Goal: Information Seeking & Learning: Learn about a topic

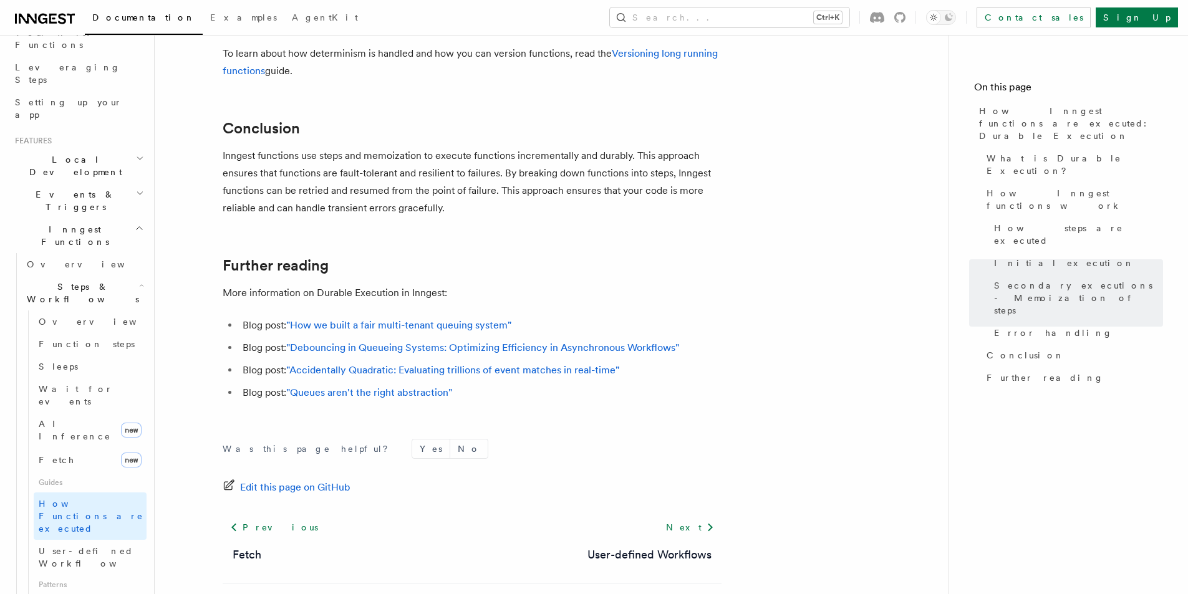
scroll to position [62, 0]
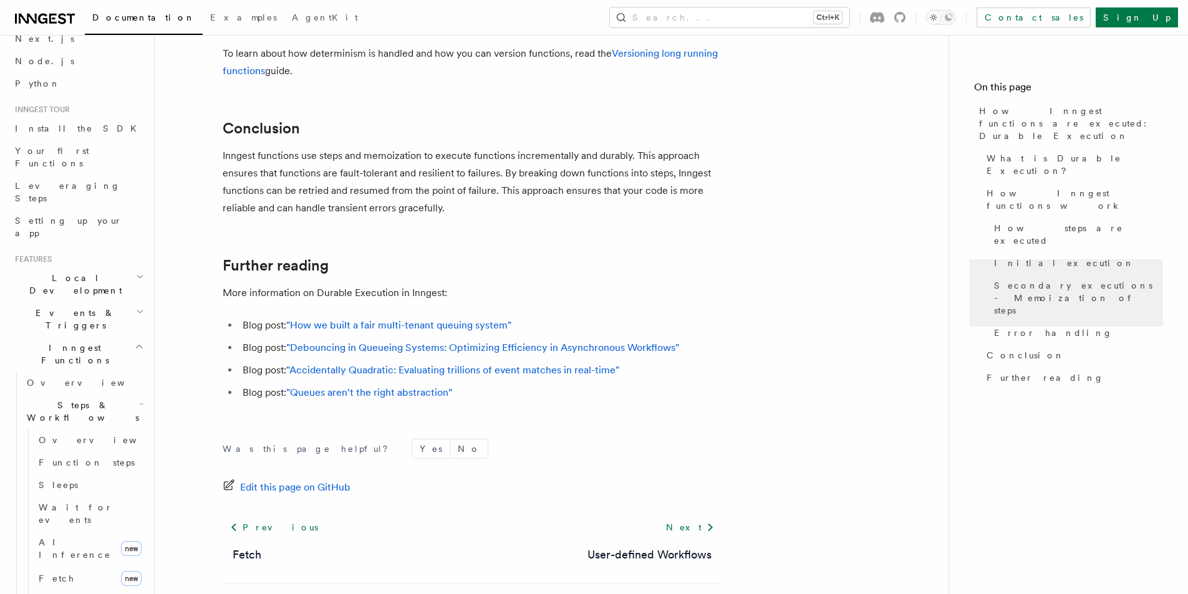
click at [136, 272] on icon "button" at bounding box center [140, 277] width 8 height 10
click at [136, 307] on icon "button" at bounding box center [140, 312] width 8 height 10
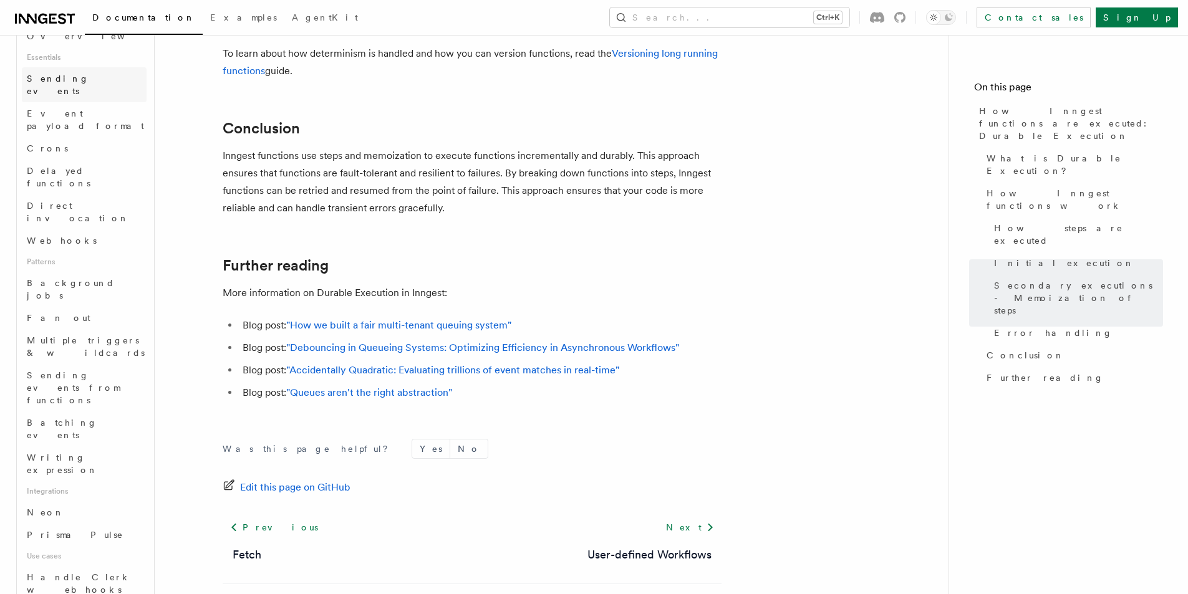
scroll to position [187, 0]
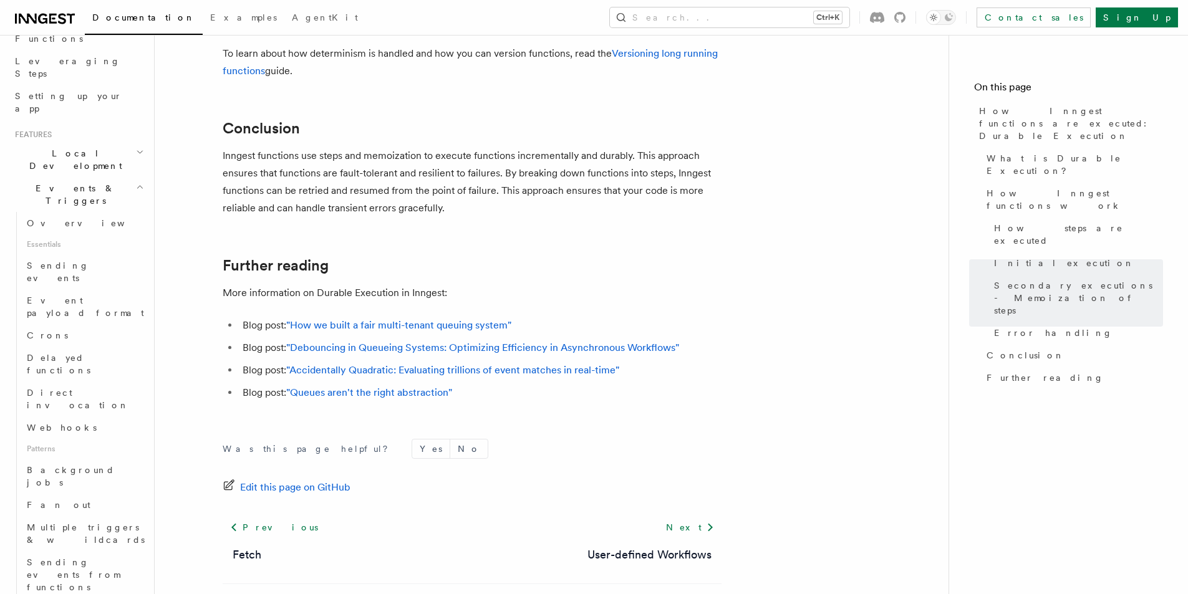
click at [135, 177] on h2 "Events & Triggers" at bounding box center [78, 194] width 137 height 35
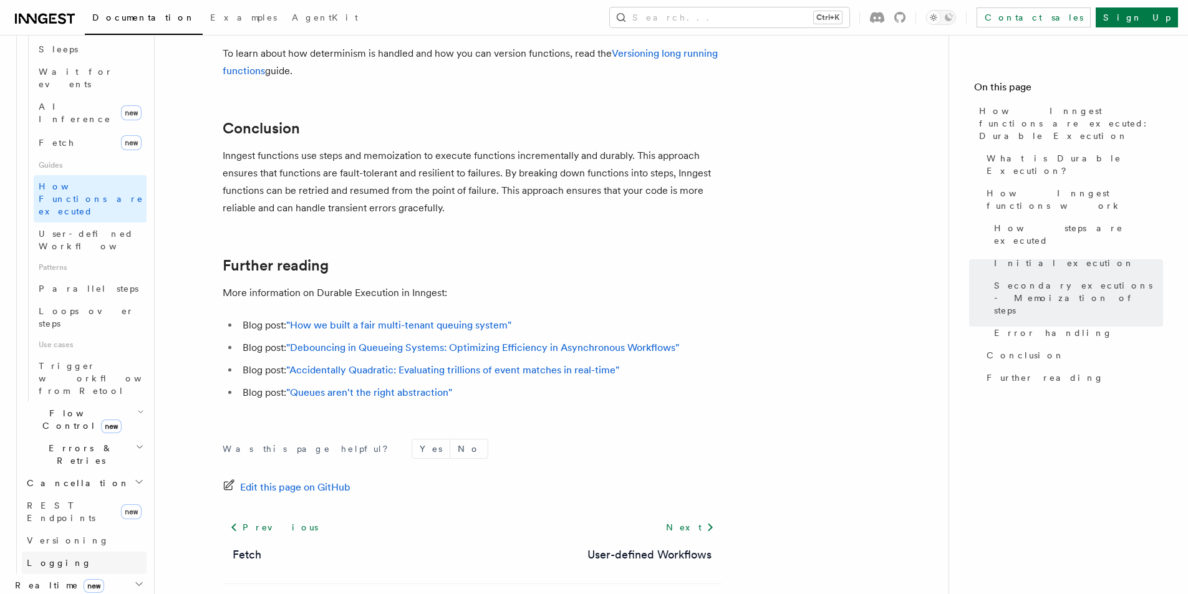
scroll to position [499, 0]
click at [107, 277] on link "Parallel steps" at bounding box center [90, 288] width 113 height 22
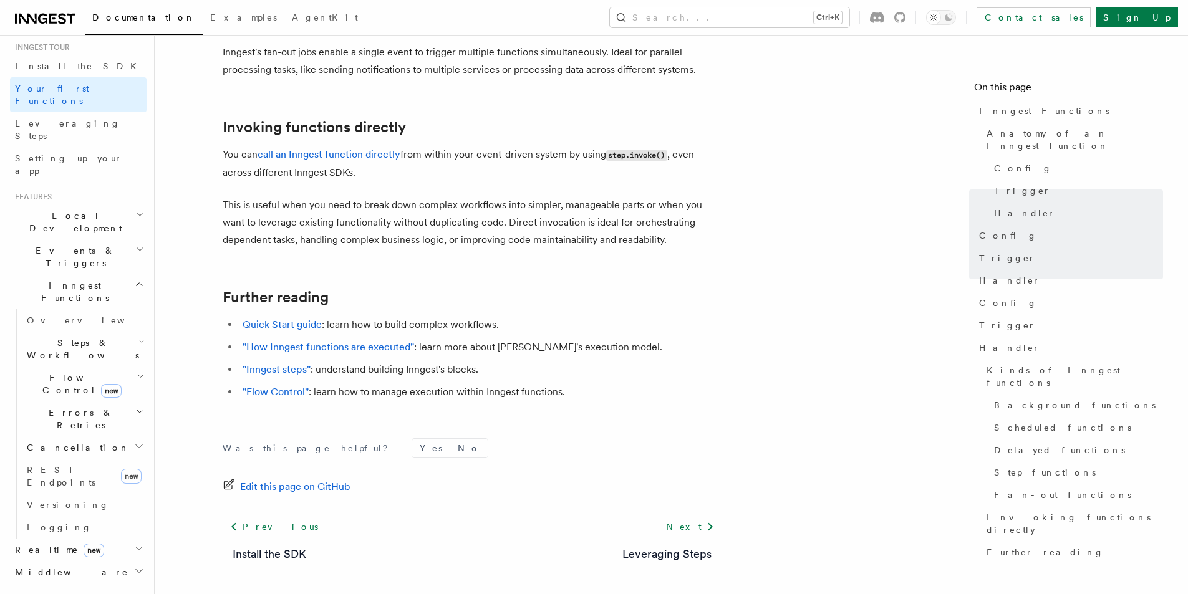
scroll to position [62, 0]
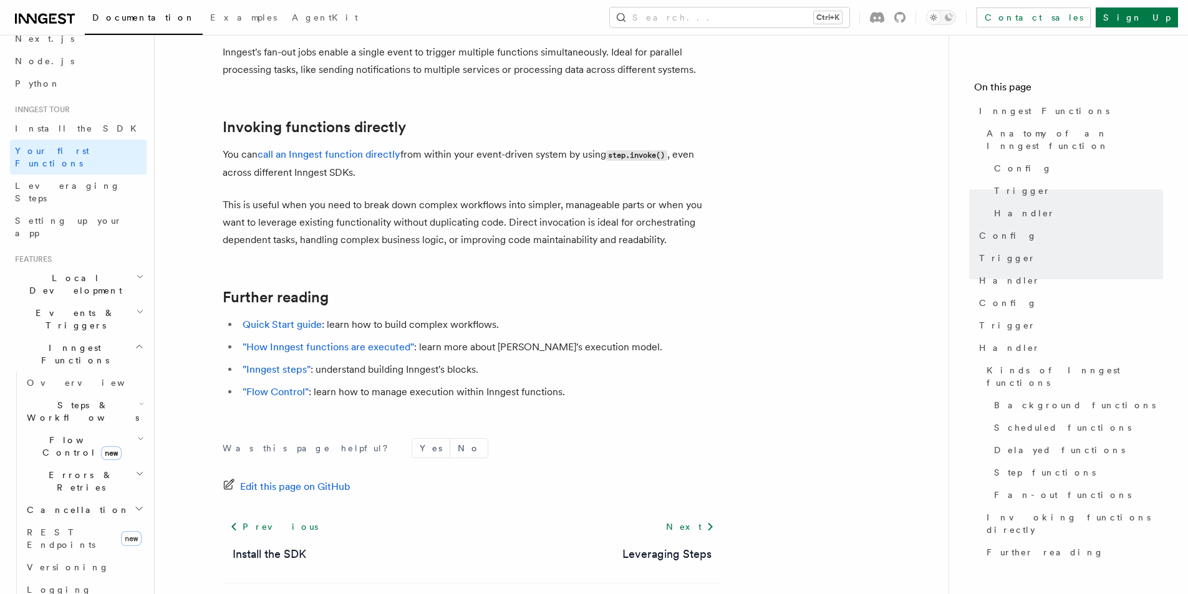
click at [128, 302] on h2 "Events & Triggers" at bounding box center [78, 319] width 137 height 35
click at [128, 337] on link "Overview" at bounding box center [84, 348] width 125 height 22
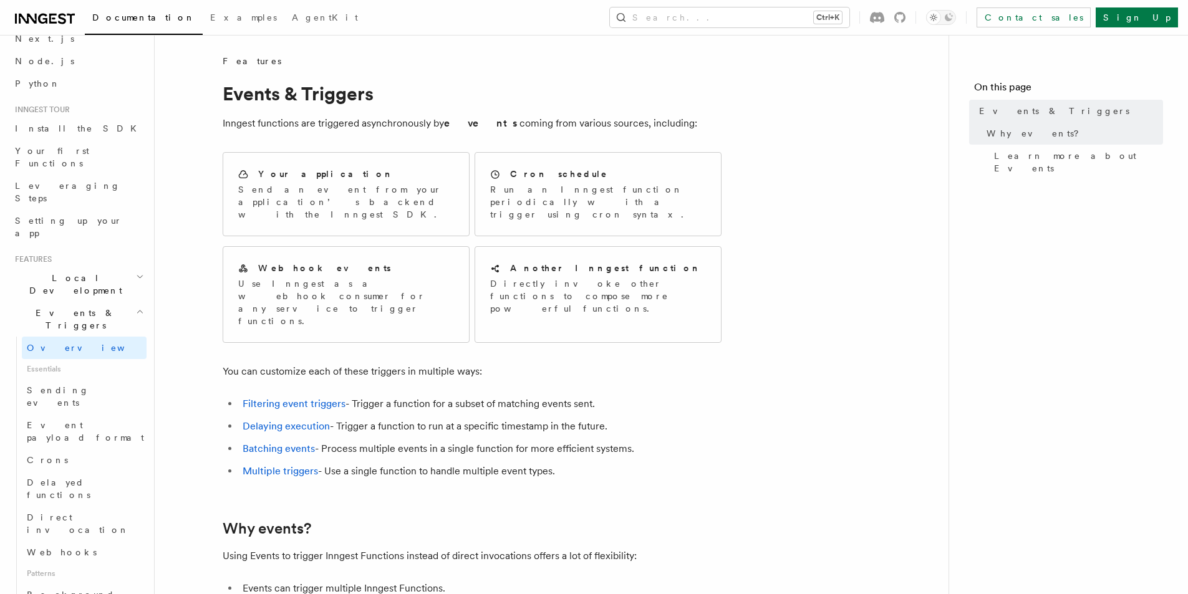
click at [136, 307] on icon "button" at bounding box center [140, 312] width 8 height 10
click at [135, 342] on icon "button" at bounding box center [139, 347] width 9 height 10
click at [136, 307] on icon "button" at bounding box center [140, 312] width 8 height 10
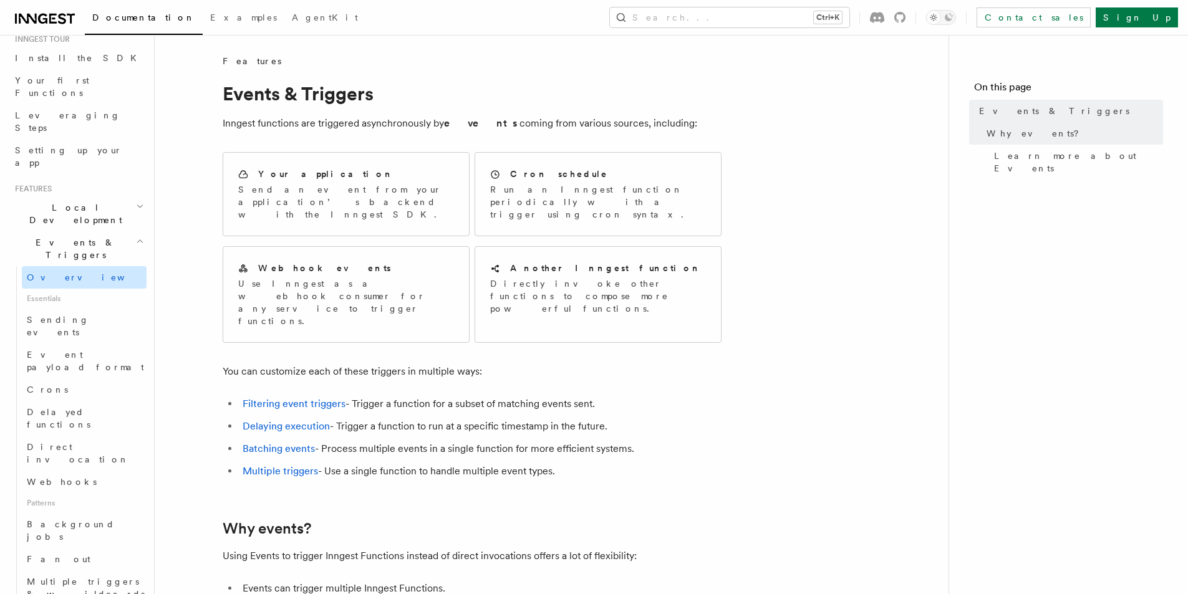
scroll to position [62, 0]
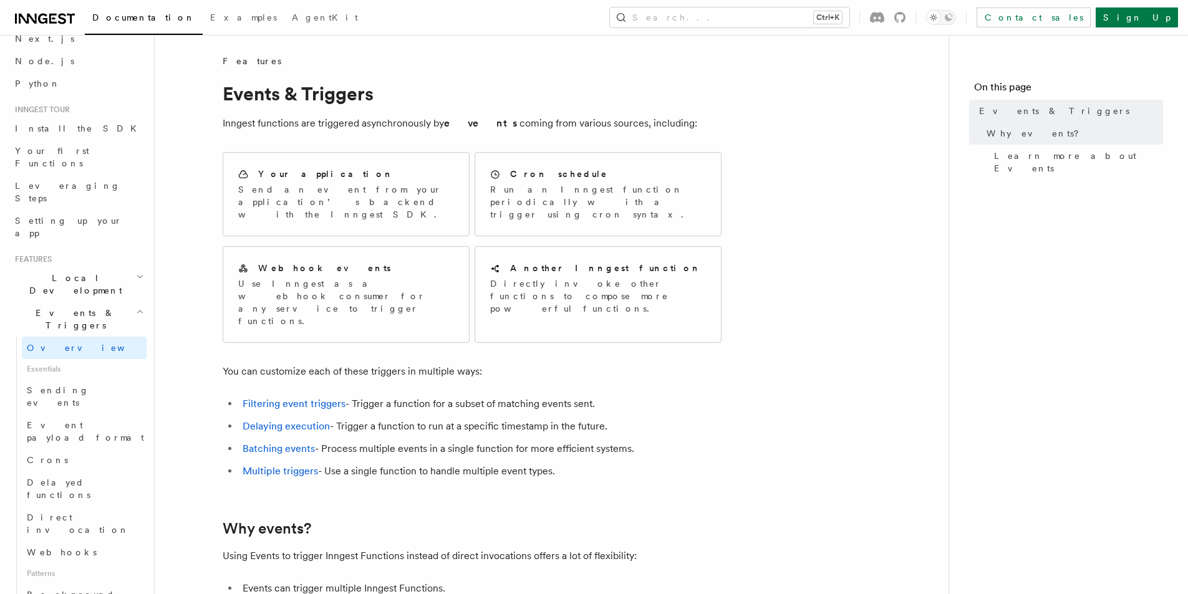
click at [136, 307] on icon "button" at bounding box center [140, 312] width 8 height 10
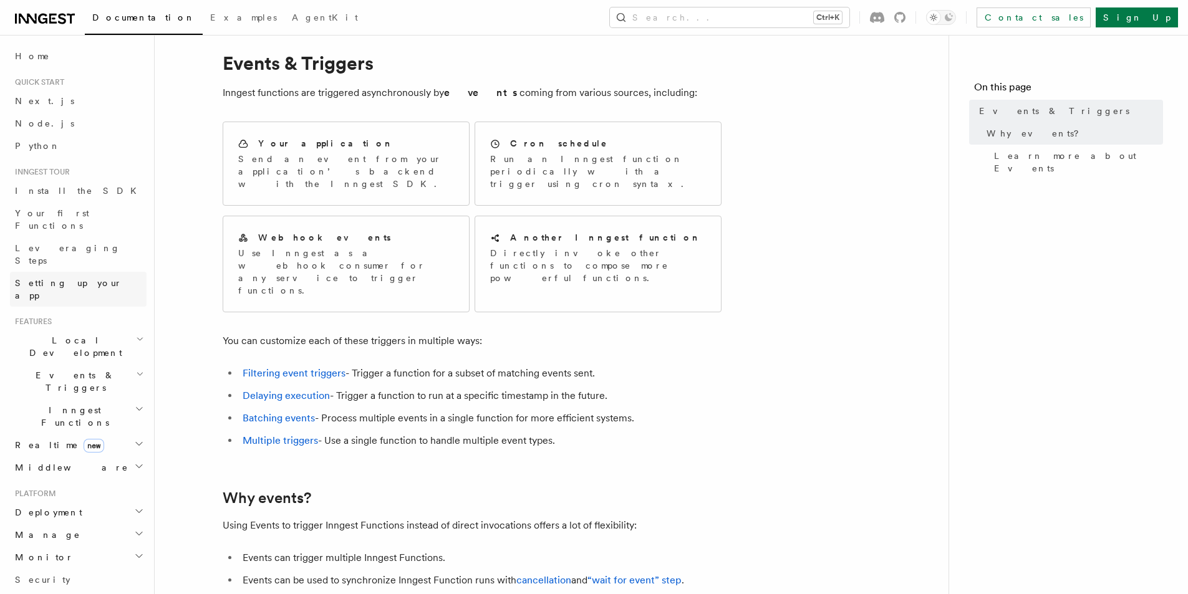
scroll to position [0, 0]
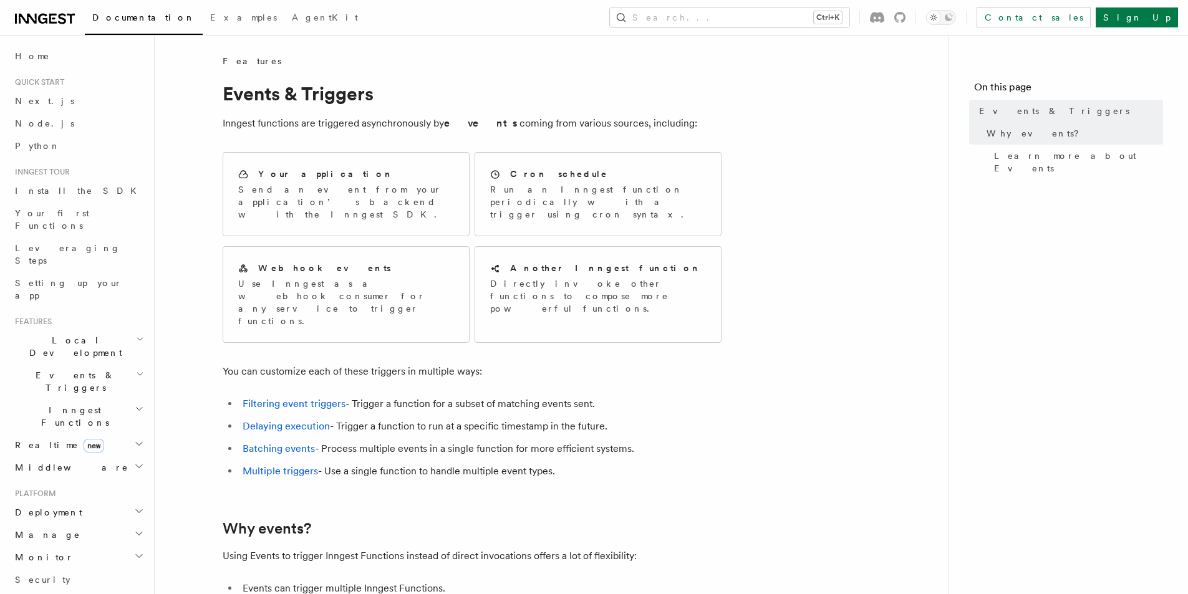
click at [96, 329] on h2 "Local Development" at bounding box center [78, 346] width 137 height 35
click at [95, 329] on h2 "Local Development" at bounding box center [78, 346] width 137 height 35
click at [100, 329] on h2 "Local Development" at bounding box center [78, 346] width 137 height 35
click at [107, 329] on h2 "Local Development" at bounding box center [78, 346] width 137 height 35
click at [107, 364] on h2 "Events & Triggers" at bounding box center [78, 381] width 137 height 35
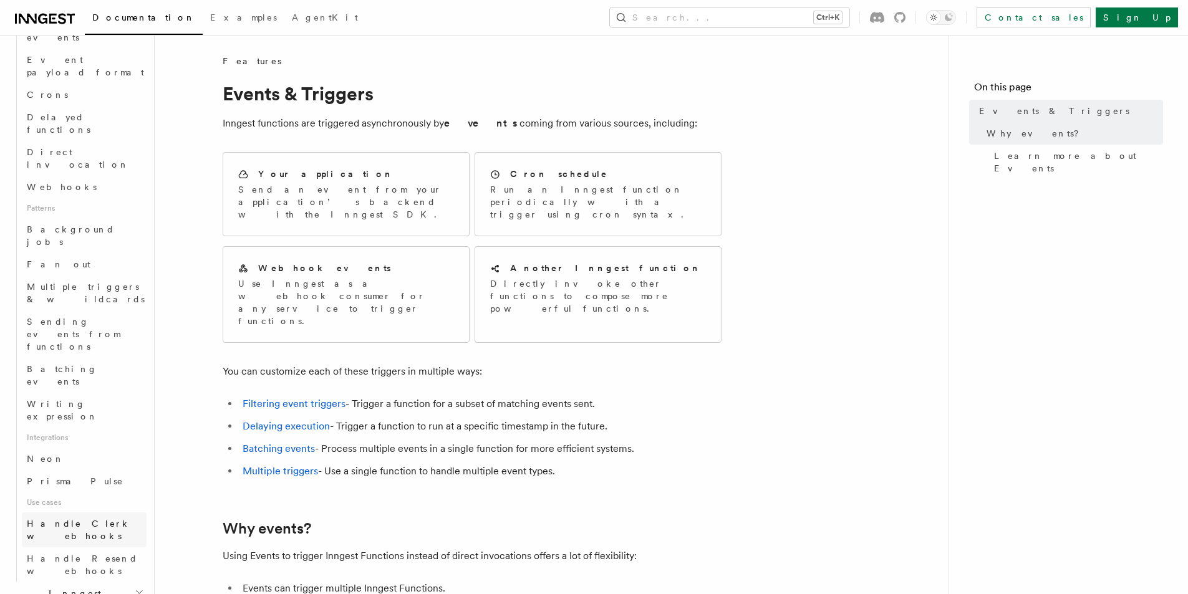
scroll to position [436, 0]
click at [115, 574] on h2 "Inngest Functions" at bounding box center [78, 591] width 137 height 35
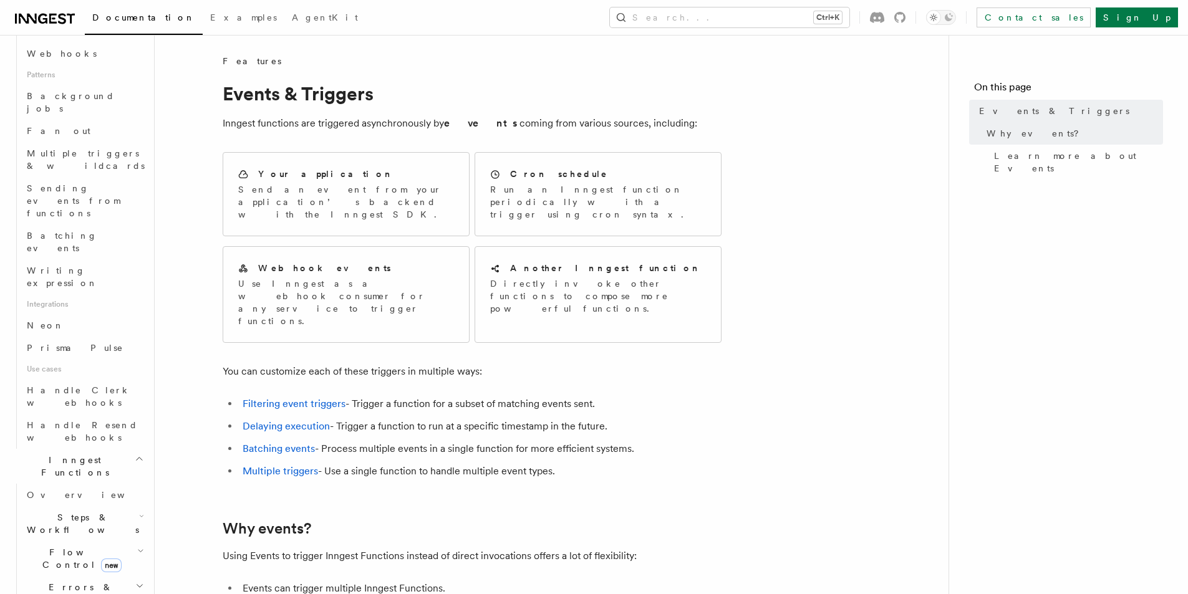
click at [139, 511] on icon "button" at bounding box center [141, 516] width 5 height 10
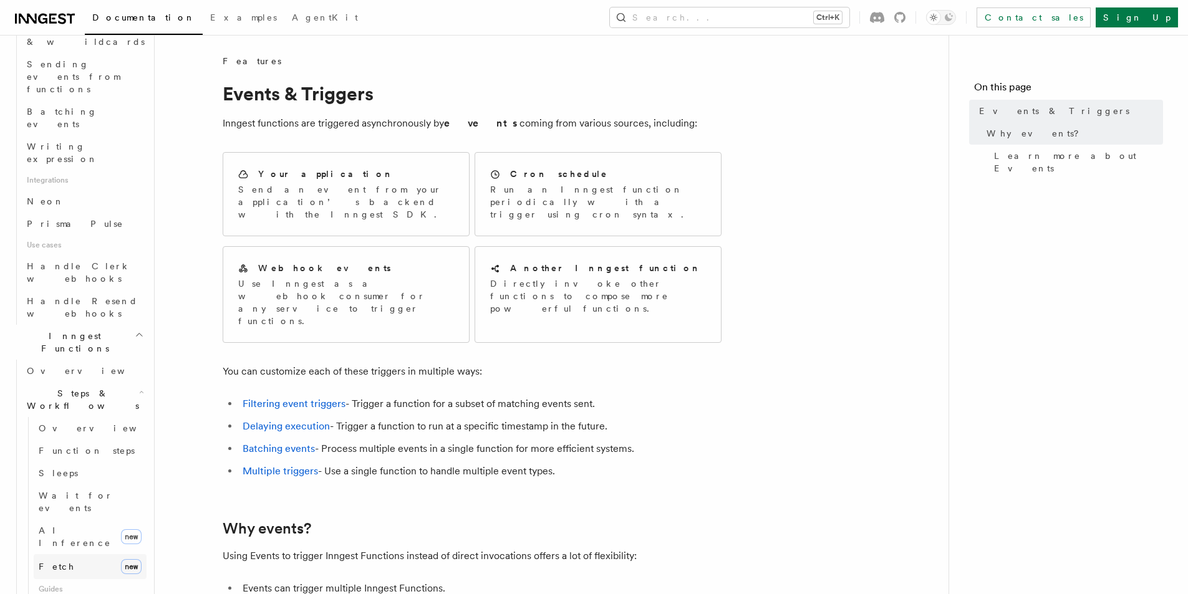
scroll to position [686, 0]
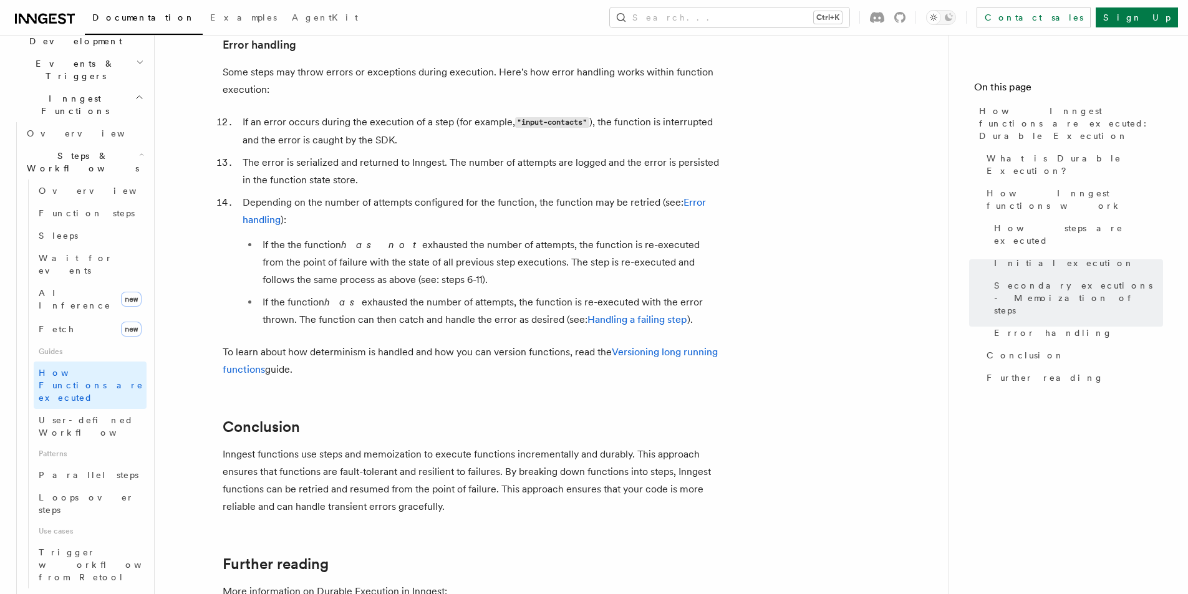
scroll to position [2058, 0]
click at [137, 594] on icon "button" at bounding box center [140, 599] width 7 height 10
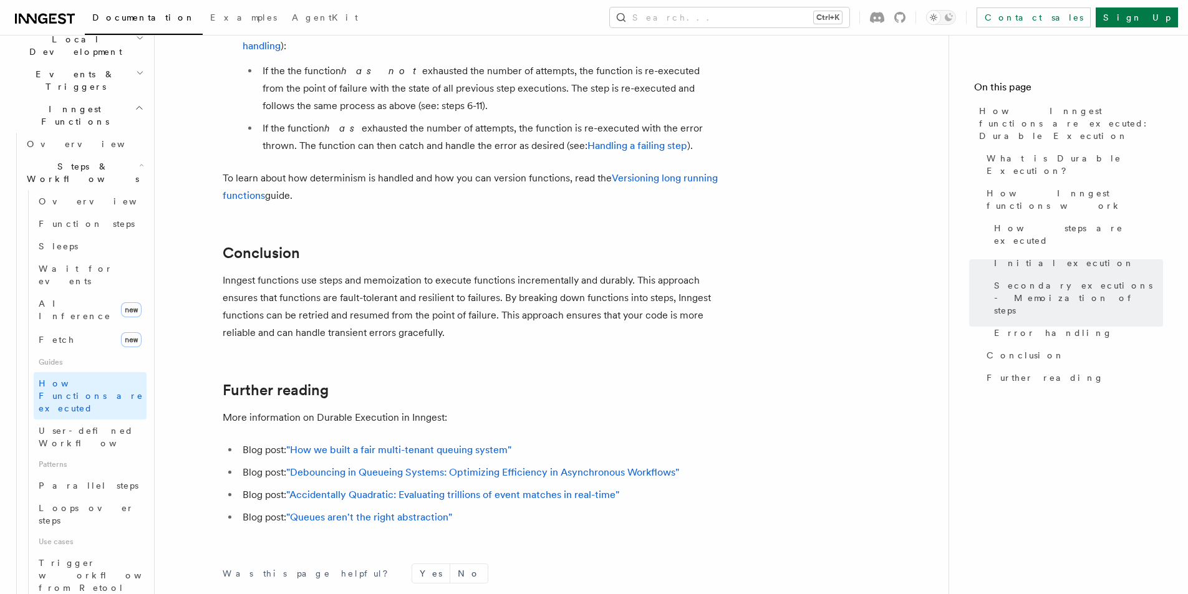
scroll to position [312, 0]
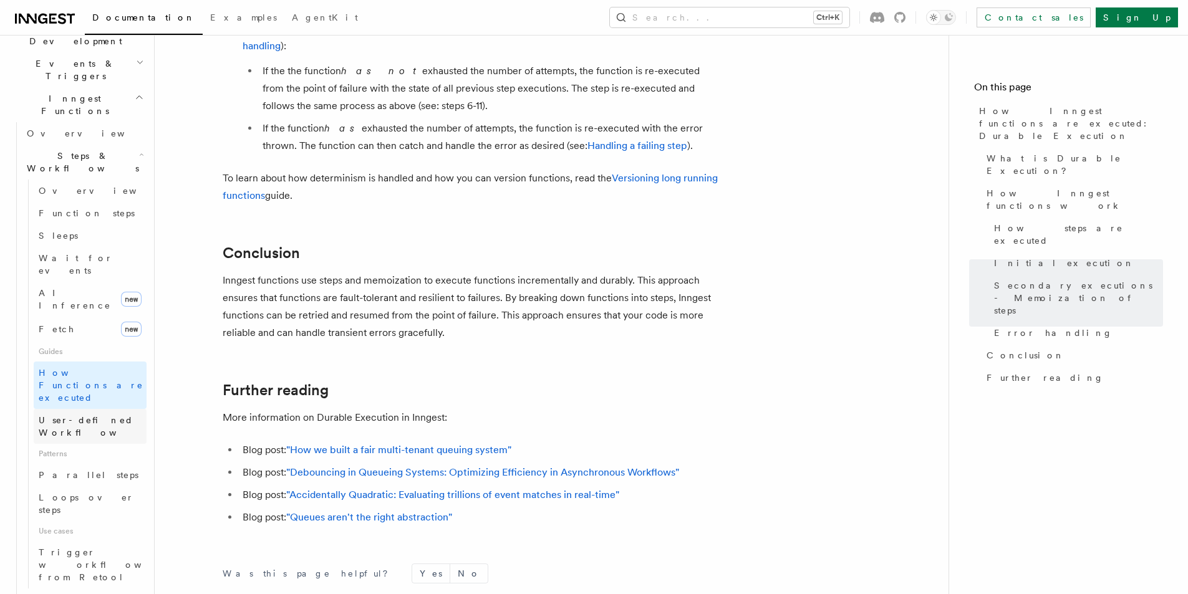
click at [100, 414] on span "User-defined Workflows" at bounding box center [95, 426] width 112 height 25
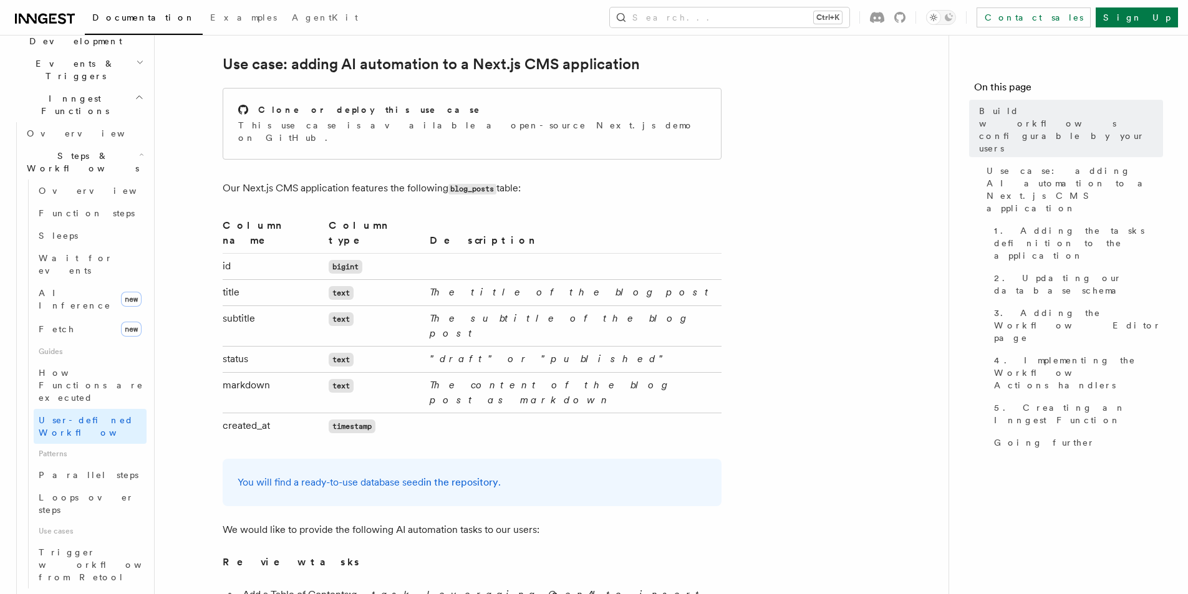
scroll to position [748, 0]
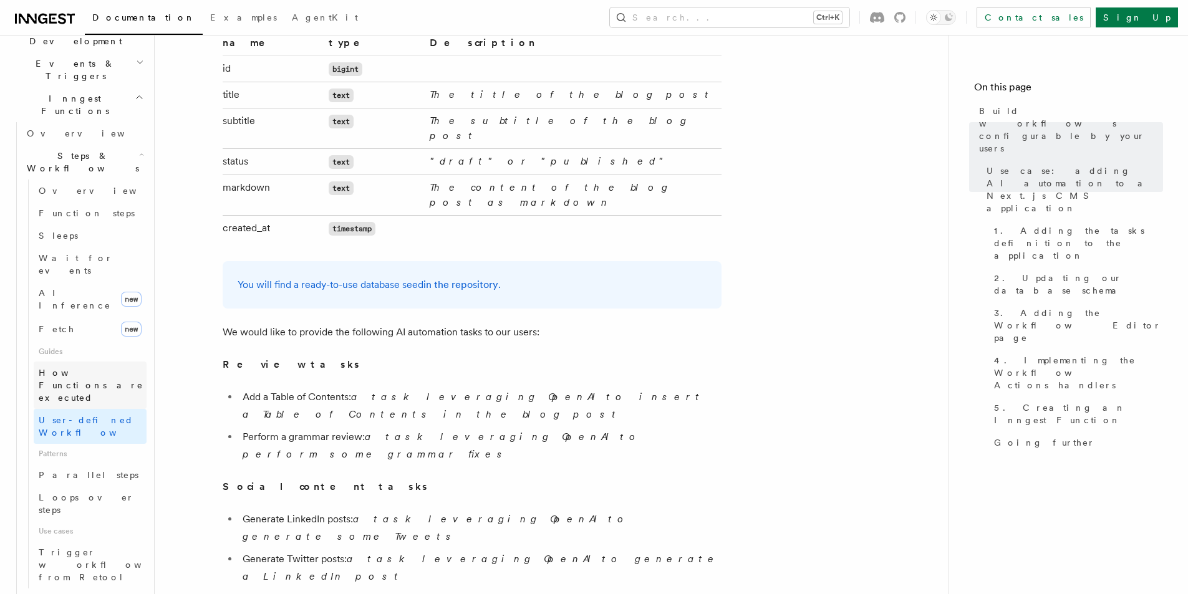
click at [118, 367] on span "How Functions are executed" at bounding box center [93, 385] width 108 height 37
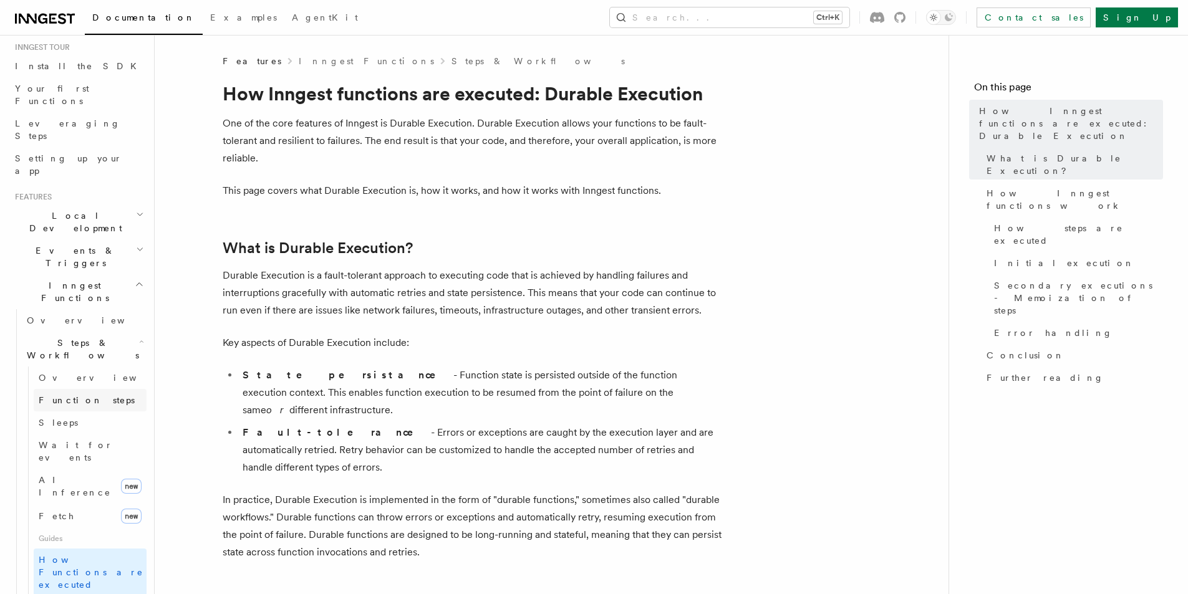
scroll to position [312, 0]
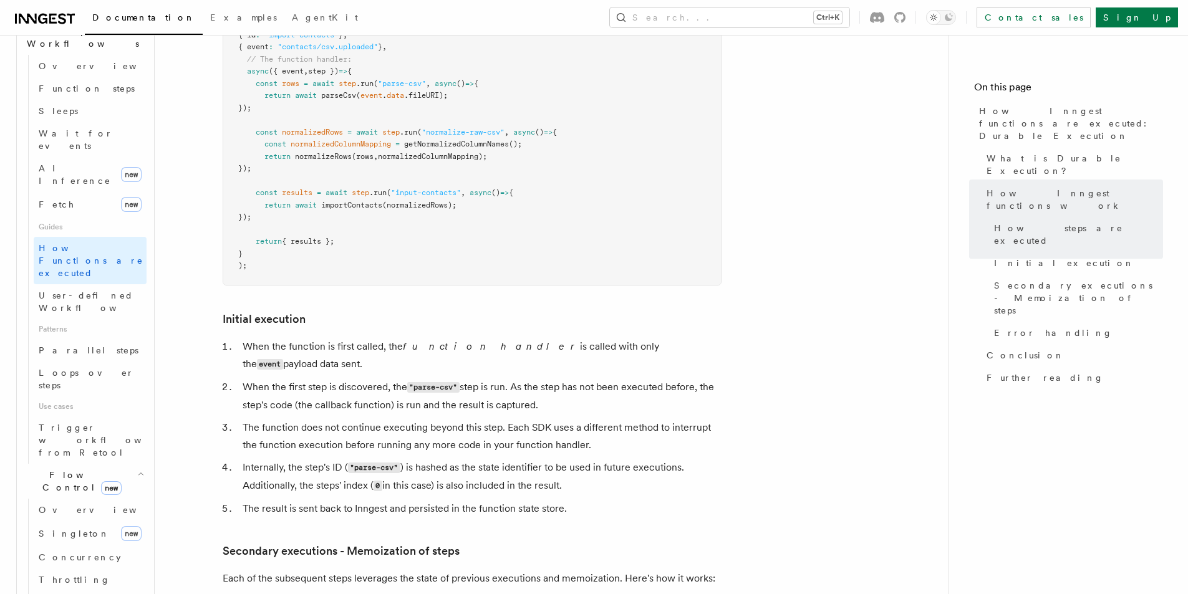
scroll to position [1112, 0]
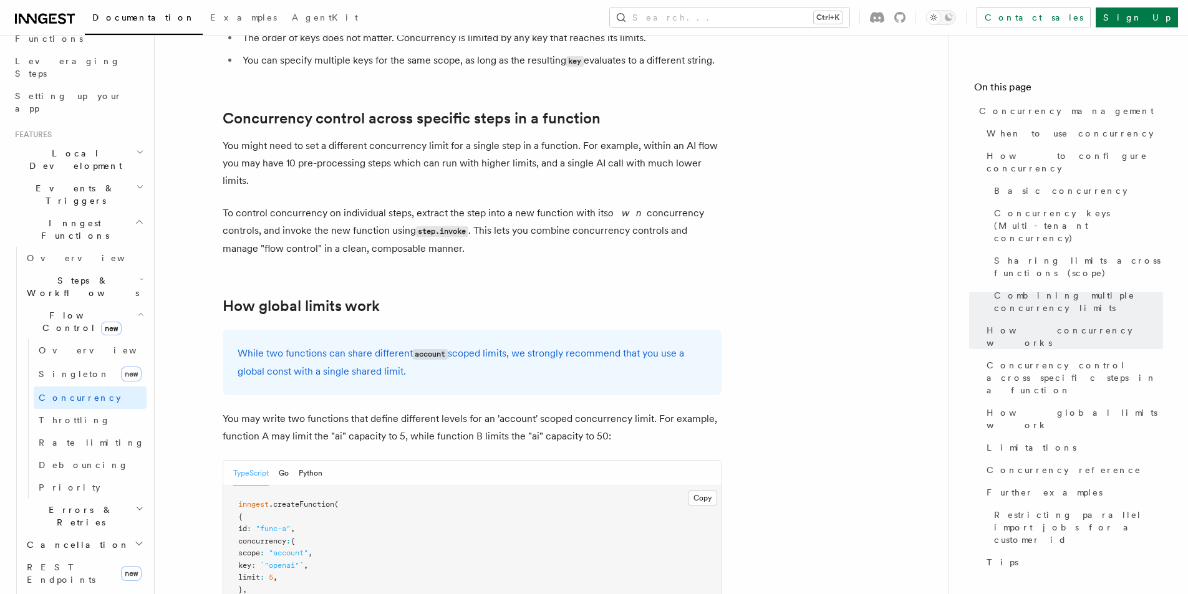
scroll to position [3055, 0]
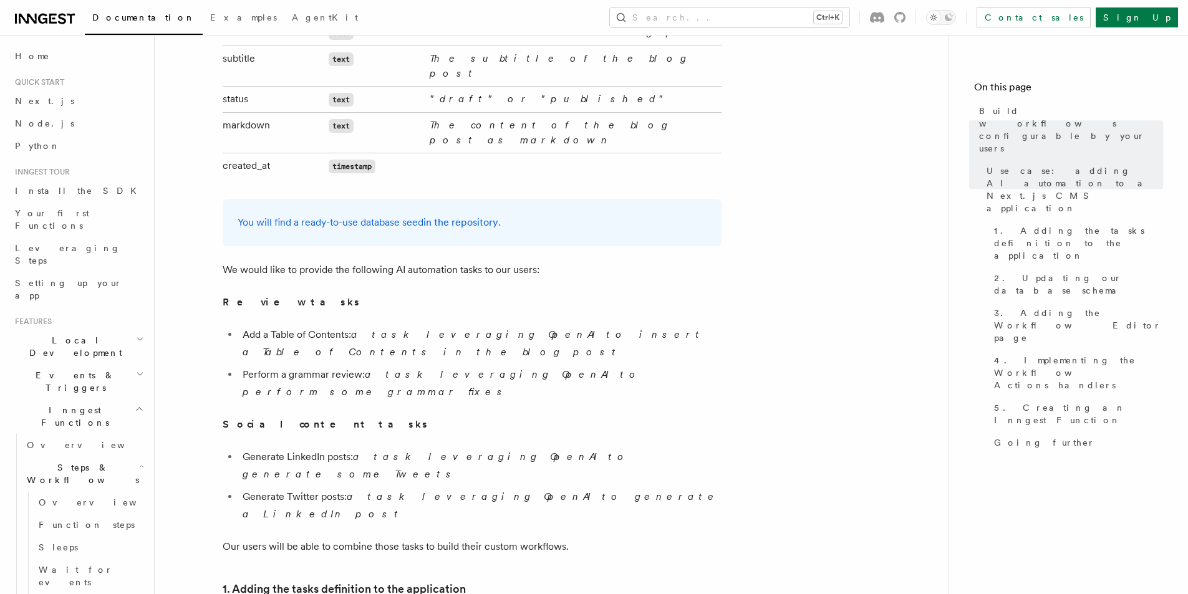
scroll to position [1122, 0]
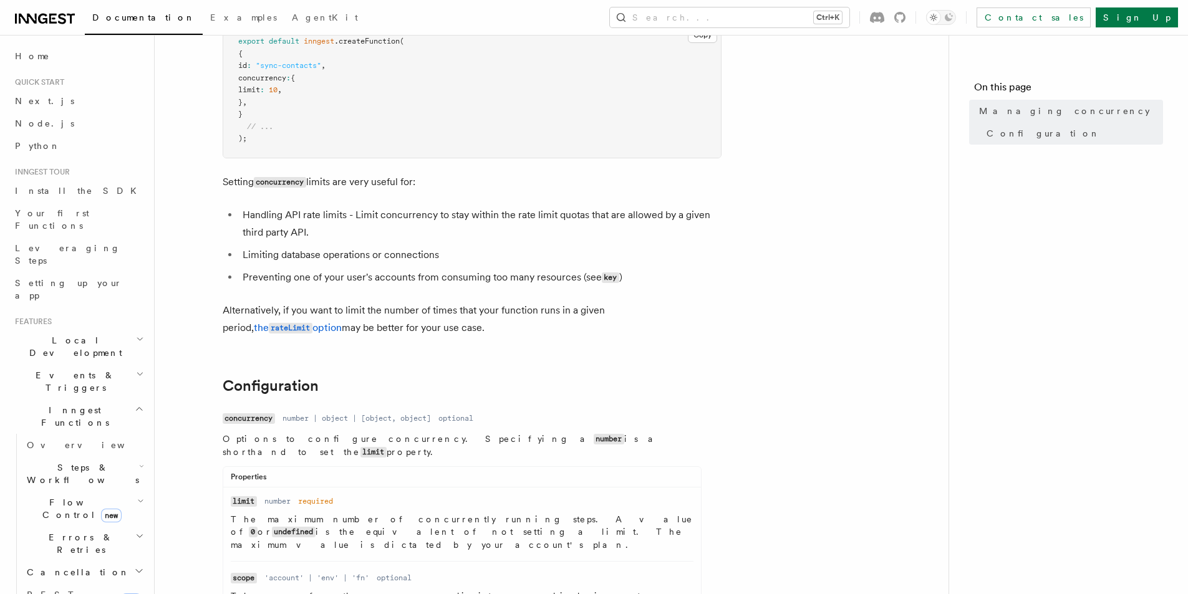
scroll to position [62, 0]
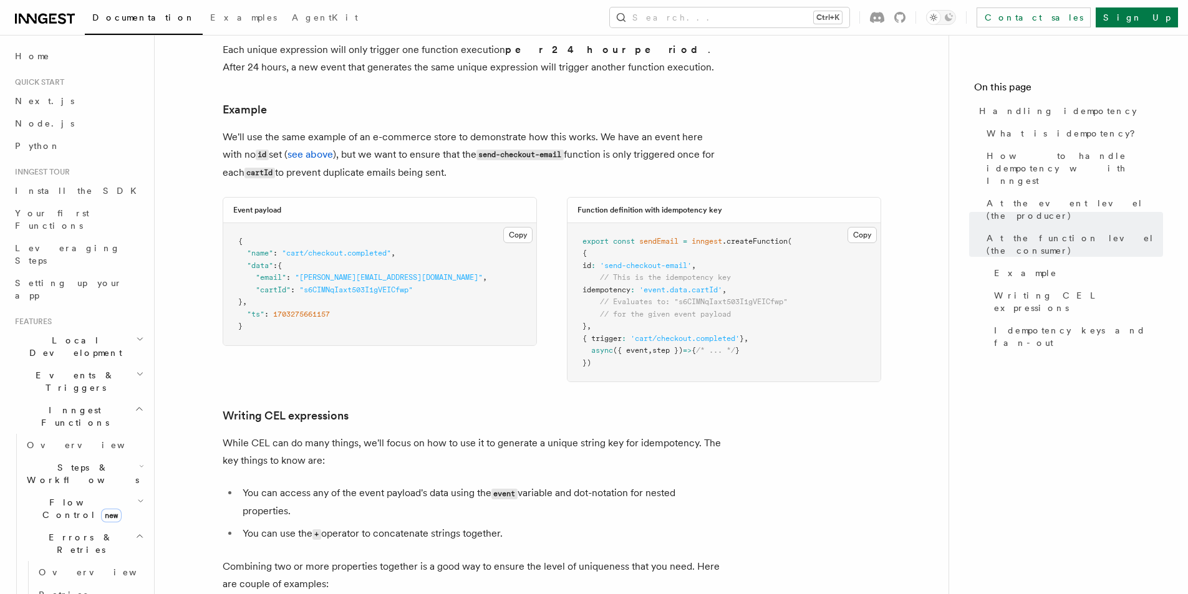
scroll to position [1546, 0]
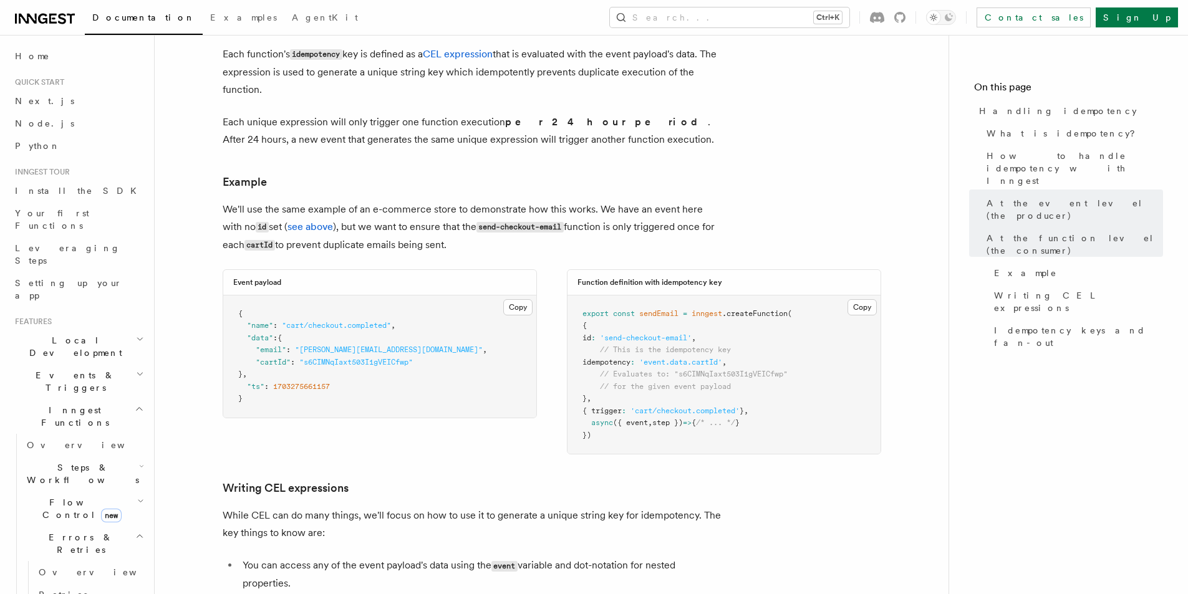
click at [618, 358] on span "idempotency" at bounding box center [606, 362] width 48 height 9
copy span "idempotency"
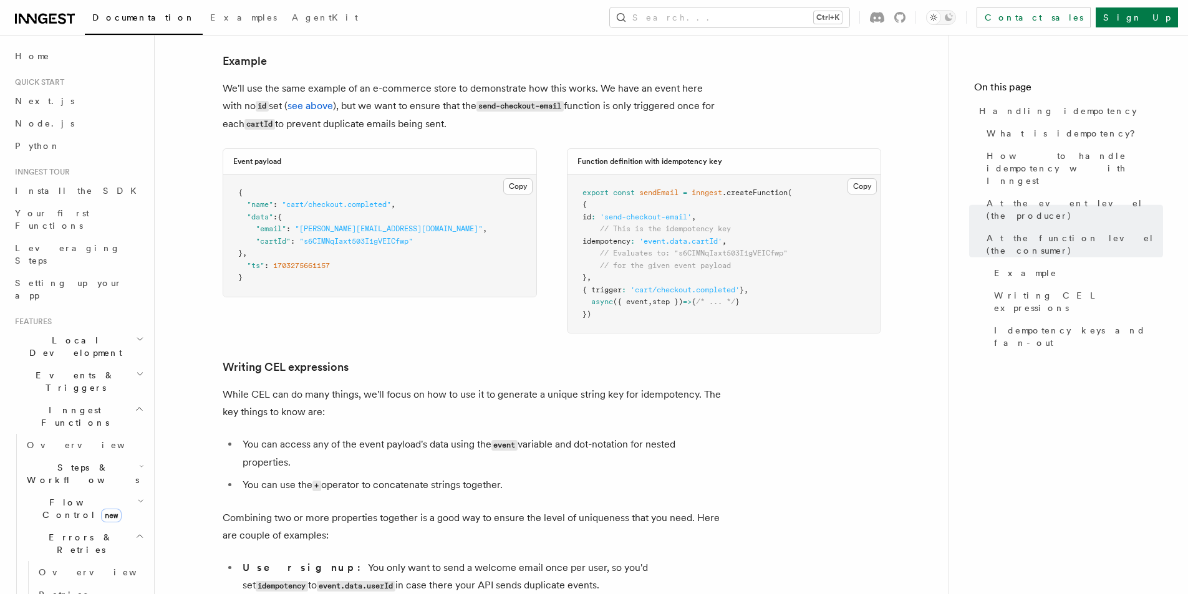
scroll to position [1484, 0]
